Goal: Communication & Community: Share content

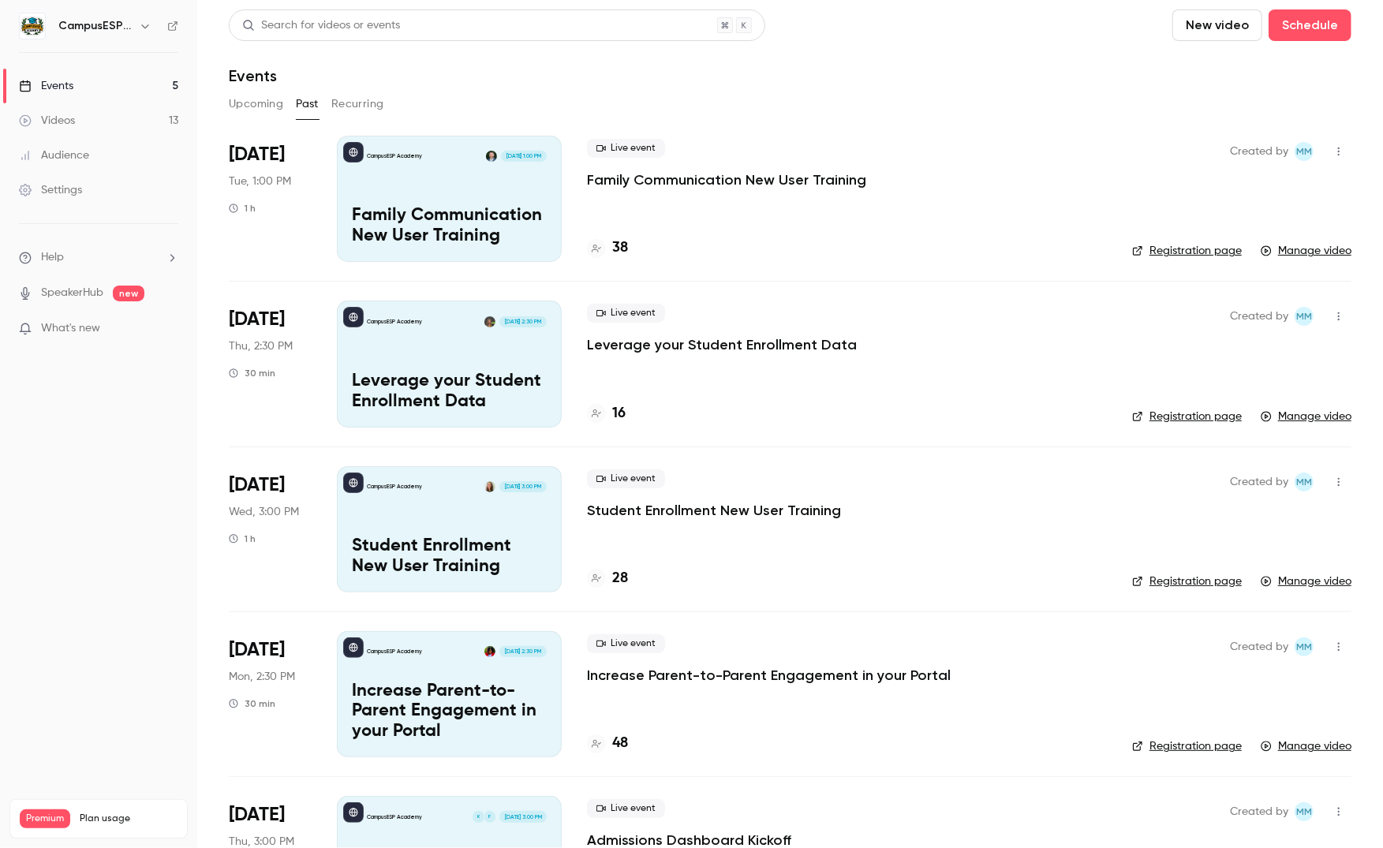
click at [63, 119] on div "Videos" at bounding box center [47, 121] width 56 height 16
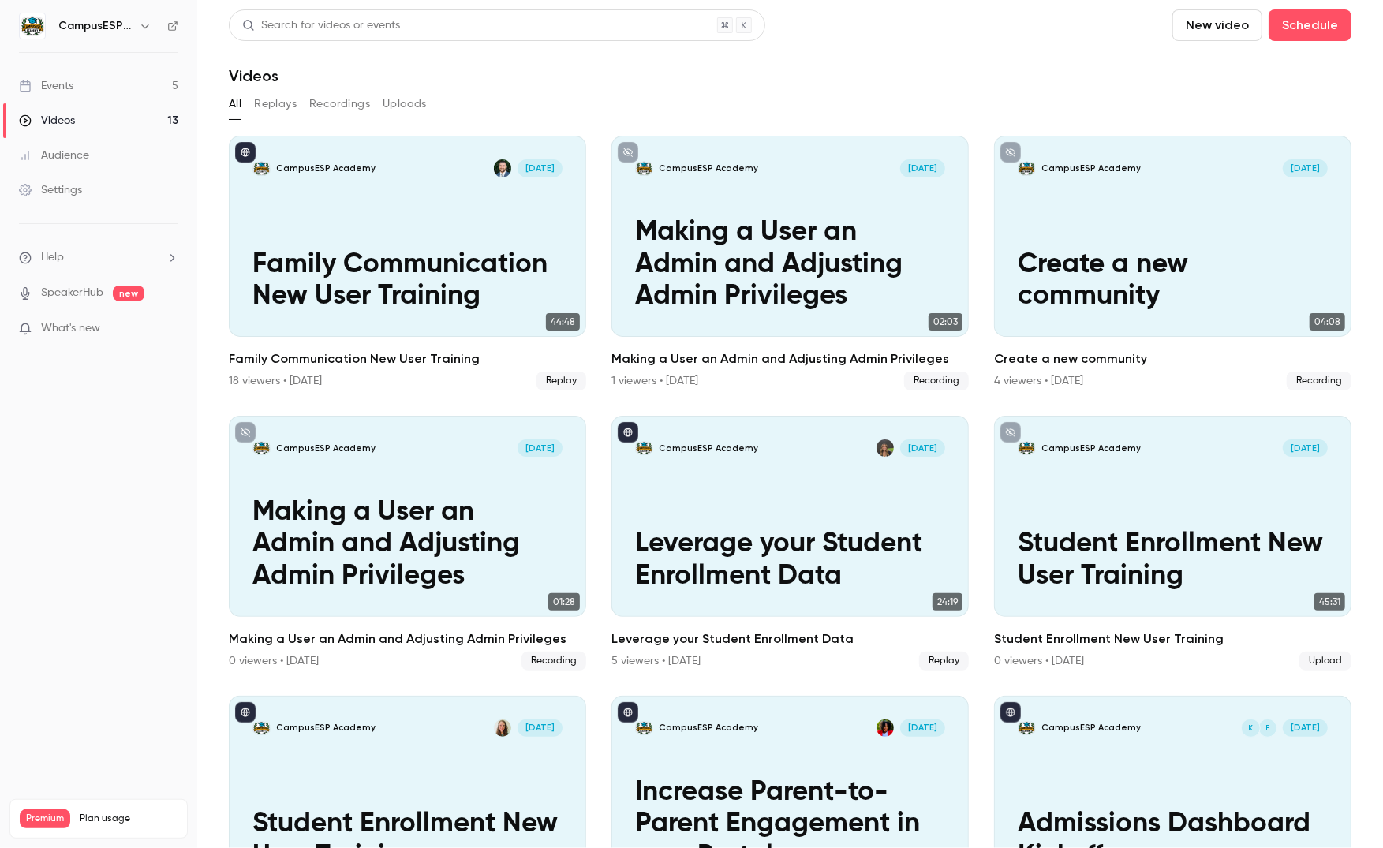
click at [323, 107] on button "Recordings" at bounding box center [339, 103] width 61 height 25
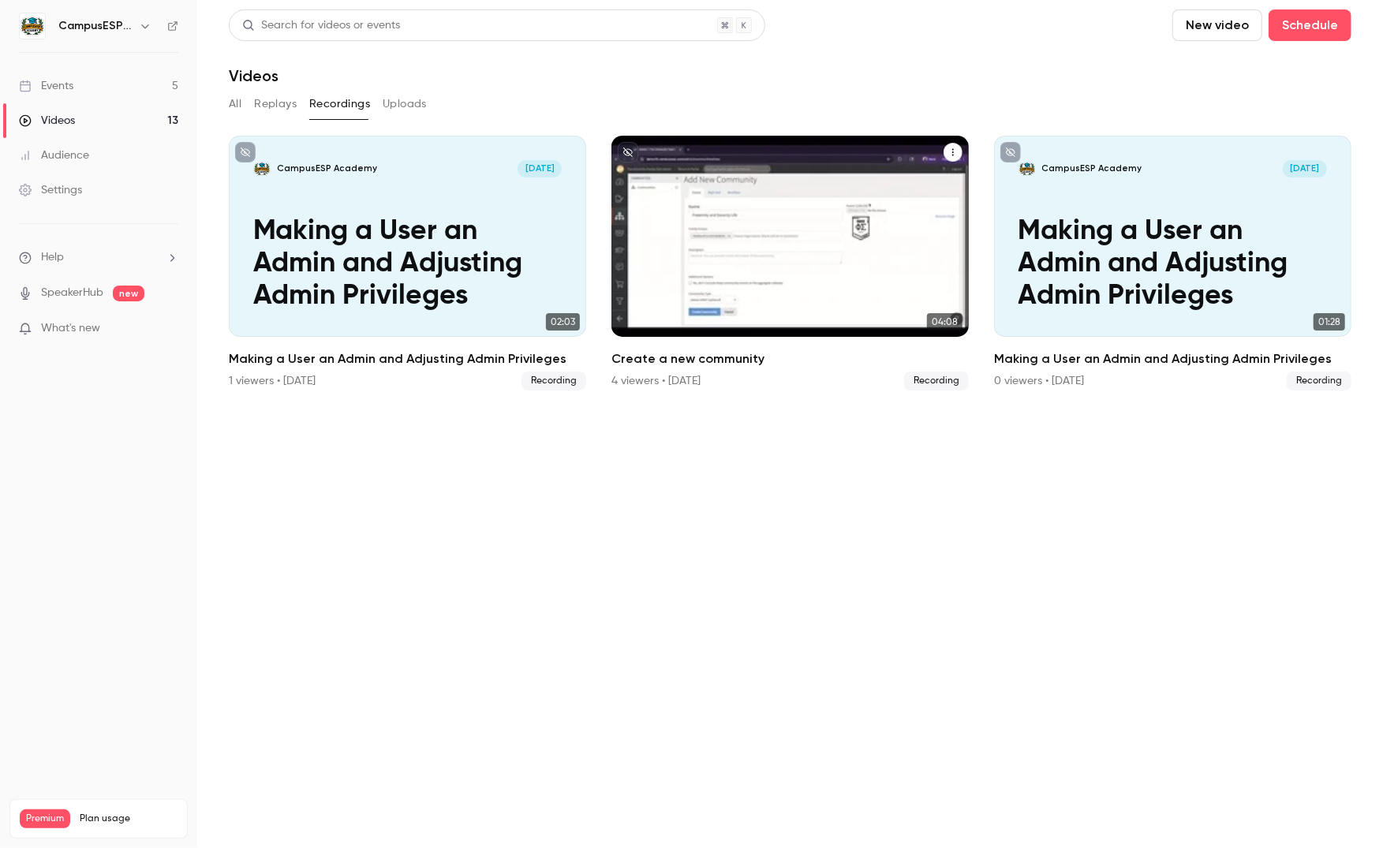
click at [953, 150] on icon "Create a new community" at bounding box center [952, 151] width 9 height 9
click at [855, 189] on div "Share" at bounding box center [888, 189] width 123 height 16
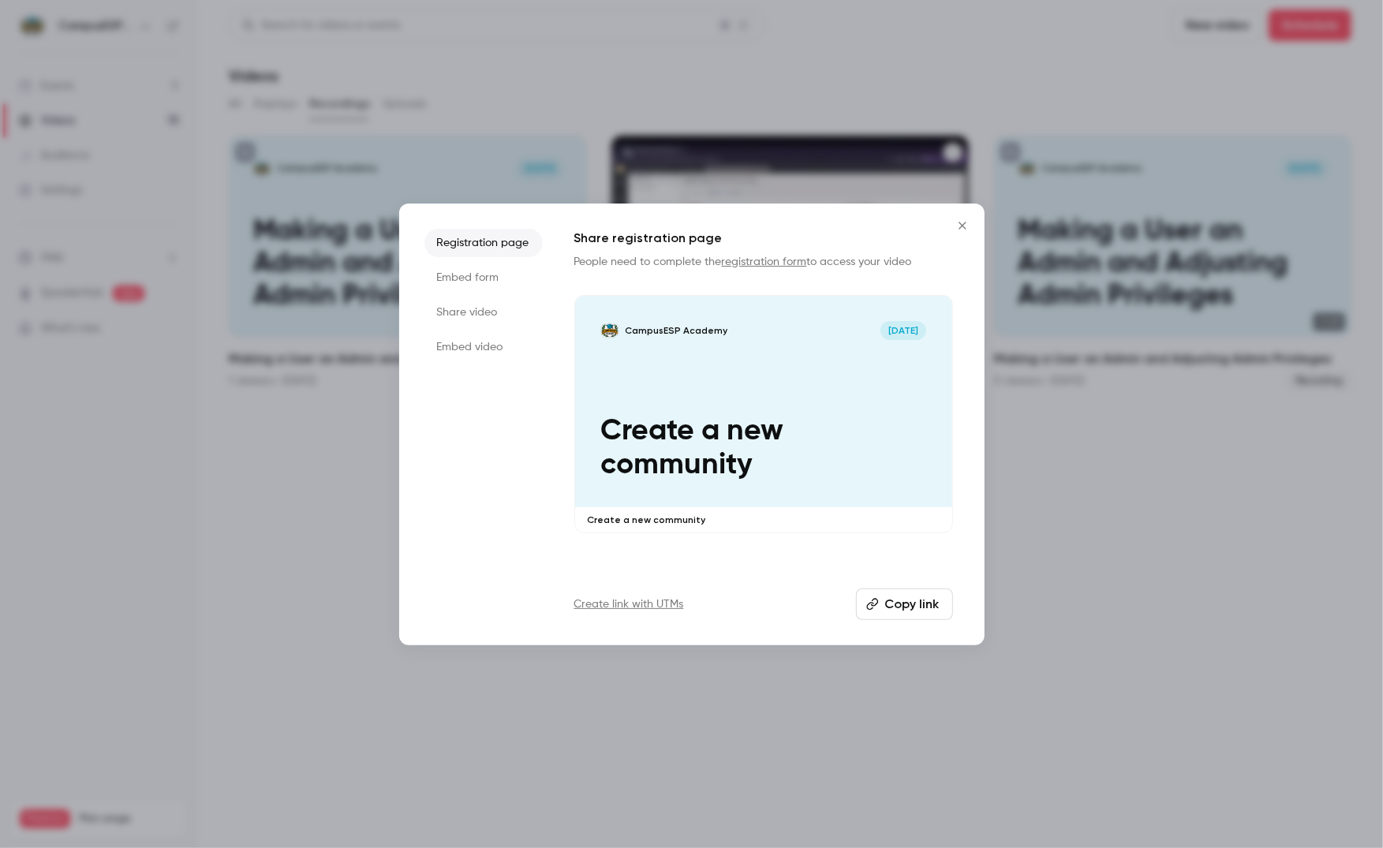
click at [901, 600] on button "Copy link" at bounding box center [904, 604] width 97 height 32
click at [961, 229] on icon "Close" at bounding box center [962, 225] width 19 height 13
